Goal: Task Accomplishment & Management: Use online tool/utility

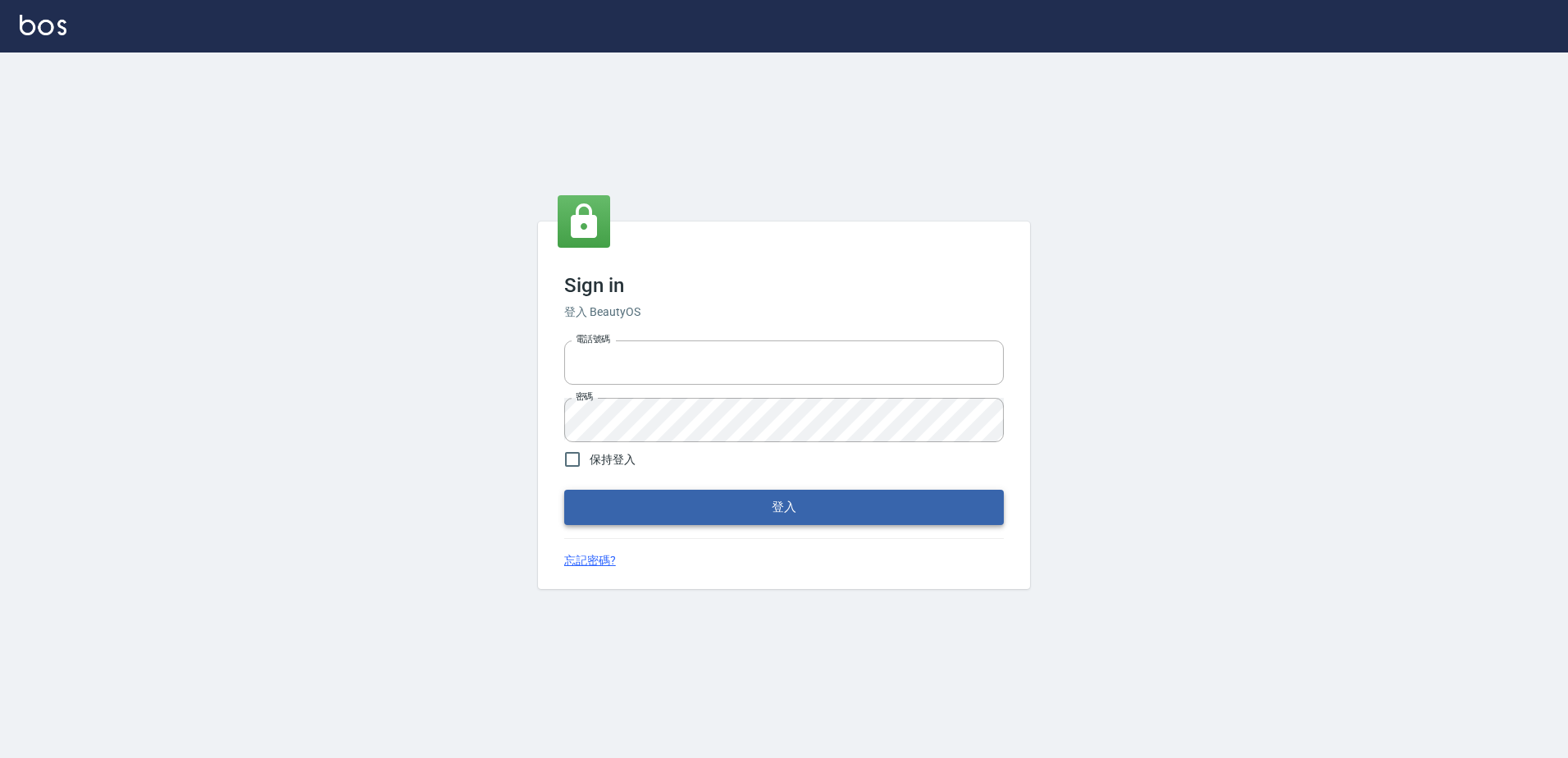
type input "0966699976"
click at [668, 502] on button "登入" at bounding box center [784, 507] width 440 height 35
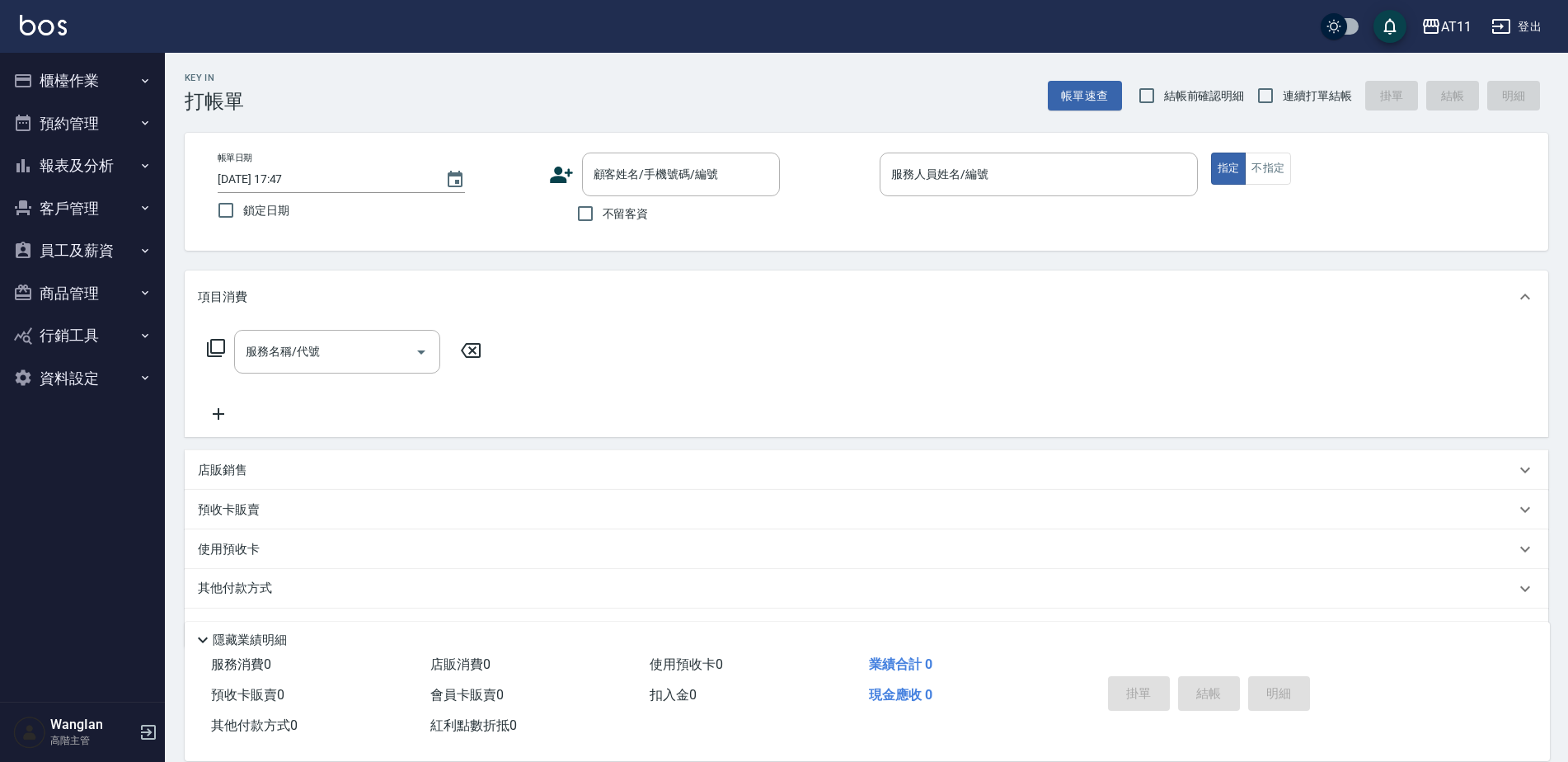
click at [1315, 412] on div "服務名稱/代號 服務名稱/代號" at bounding box center [867, 380] width 1364 height 114
click at [36, 93] on button "櫃檯作業" at bounding box center [82, 80] width 152 height 42
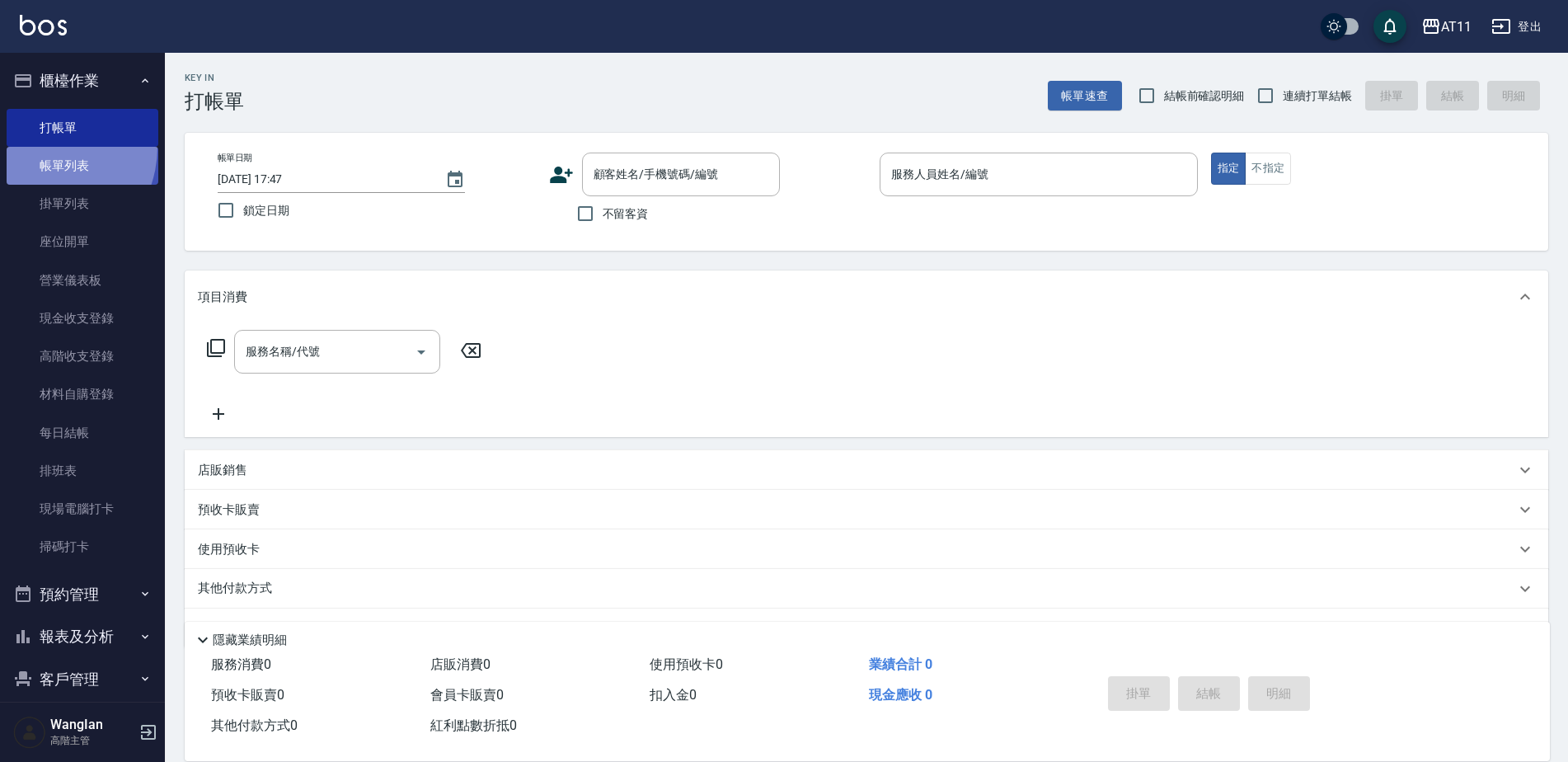
click at [40, 148] on link "帳單列表" at bounding box center [82, 166] width 152 height 38
